Goal: Task Accomplishment & Management: Manage account settings

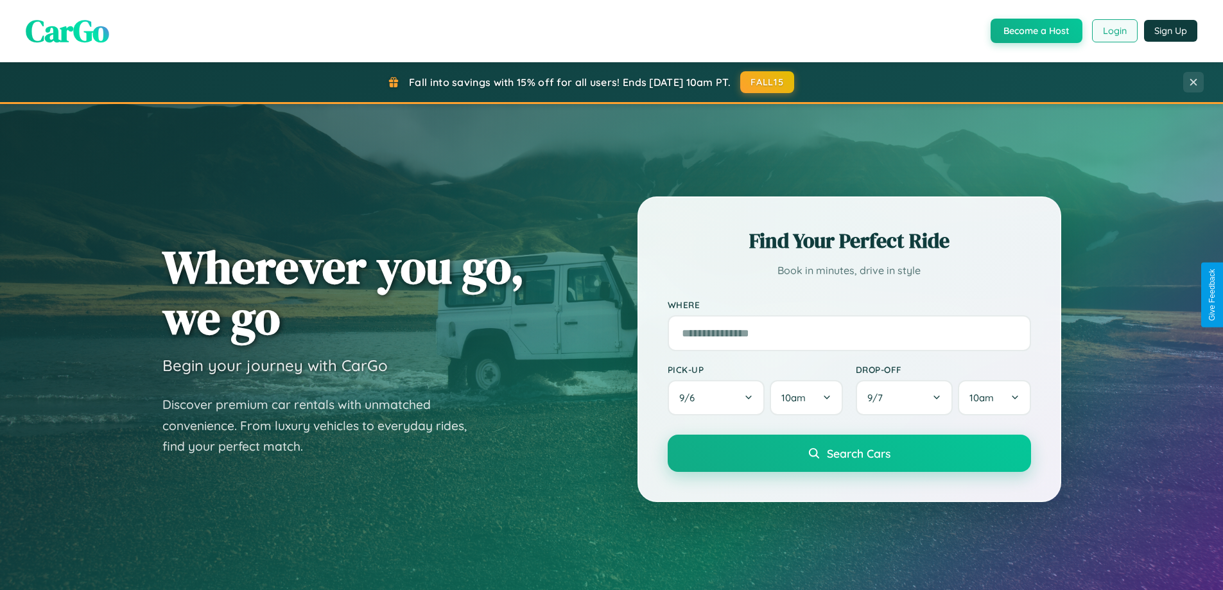
click at [1114, 31] on button "Login" at bounding box center [1115, 30] width 46 height 23
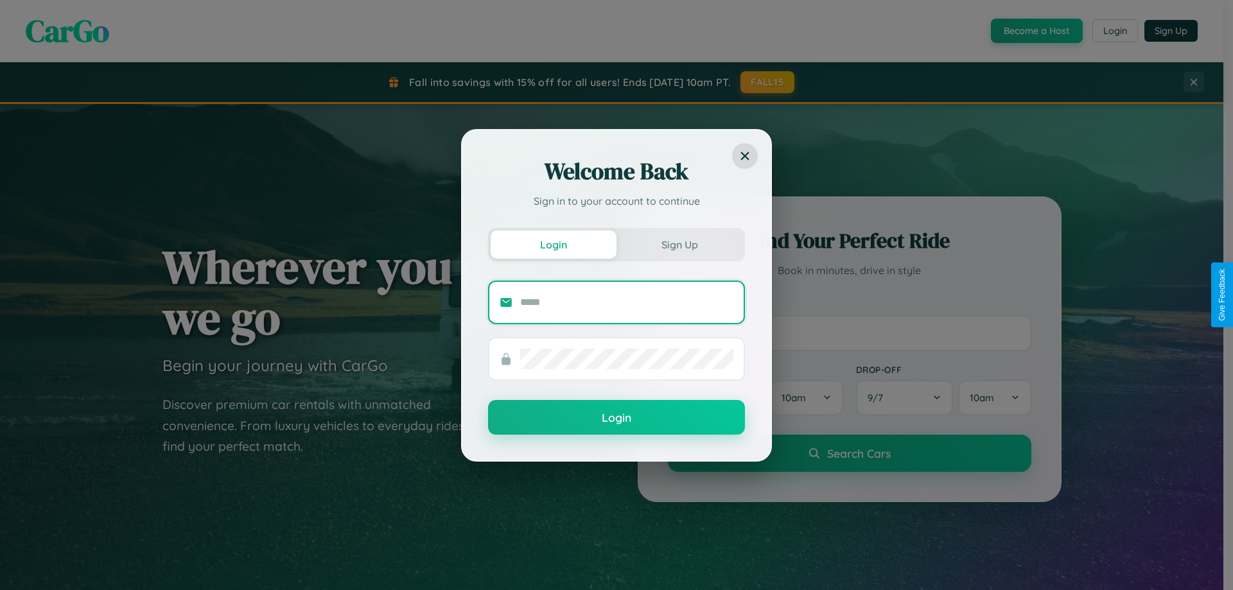
click at [627, 302] on input "text" at bounding box center [626, 302] width 213 height 21
type input "**********"
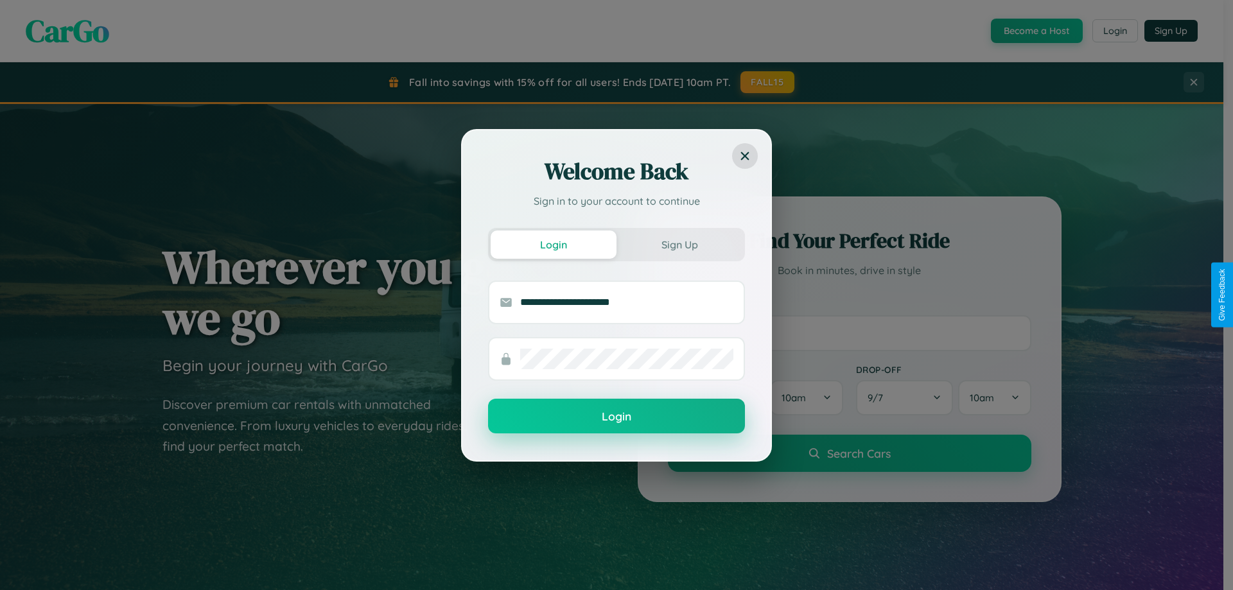
click at [616, 417] on button "Login" at bounding box center [616, 416] width 257 height 35
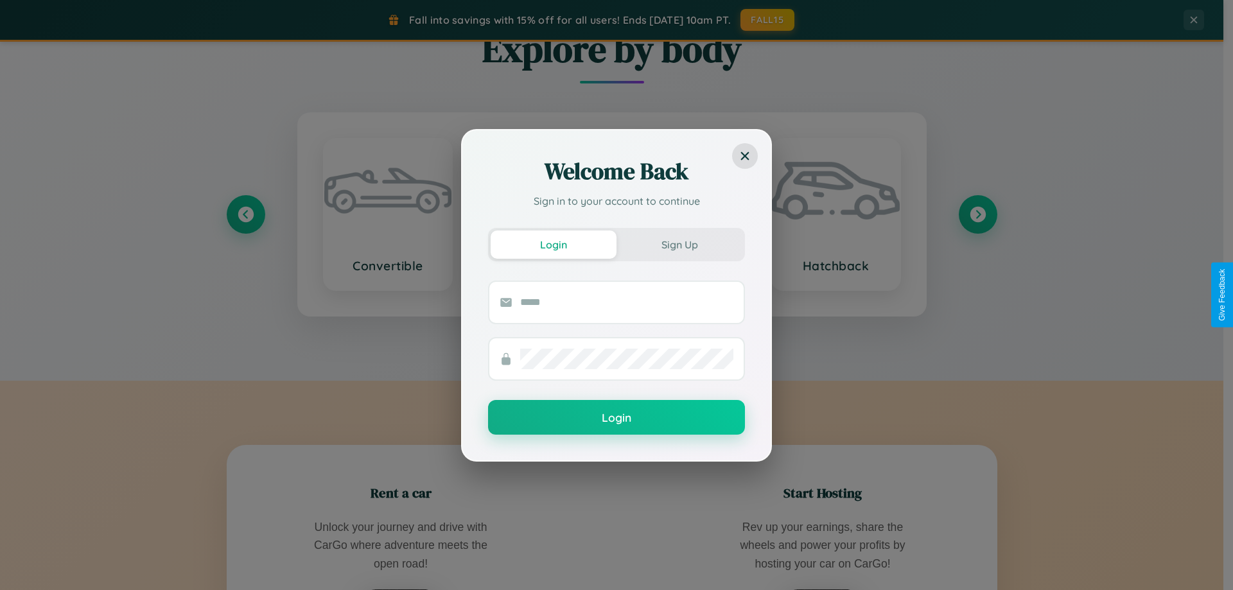
scroll to position [2063, 0]
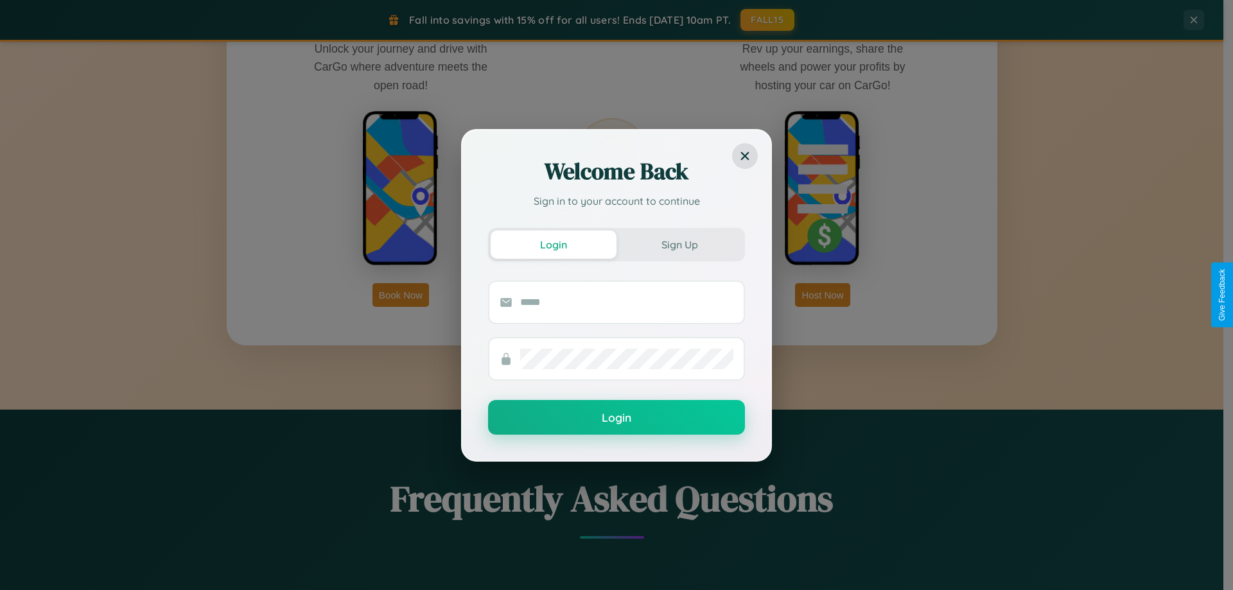
click at [401, 295] on div "Welcome Back Sign in to your account to continue Login Sign Up Login" at bounding box center [616, 295] width 1233 height 590
